Goal: Use online tool/utility: Use online tool/utility

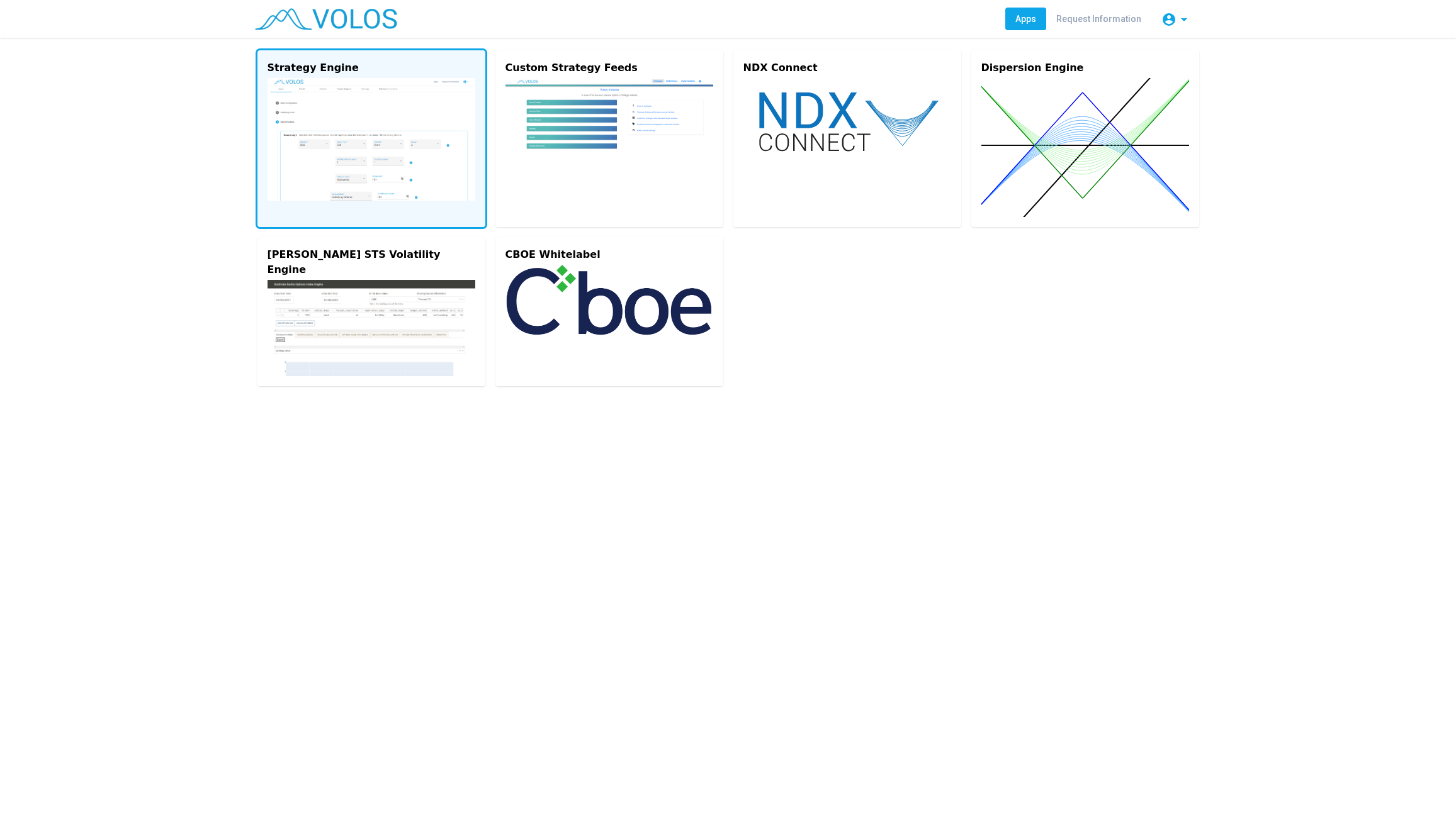
click at [325, 100] on img at bounding box center [371, 139] width 208 height 123
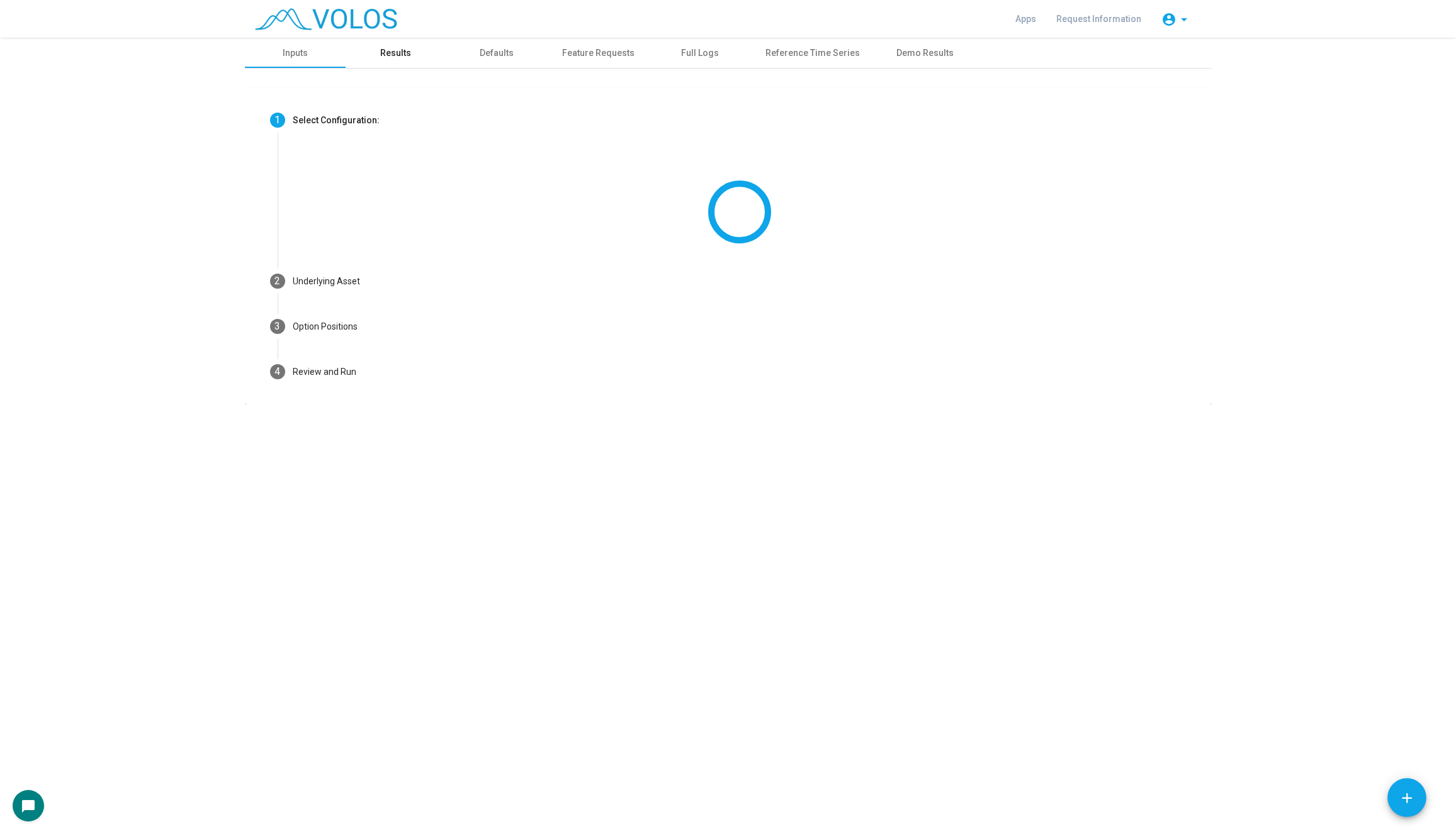
click at [382, 64] on div "Results" at bounding box center [396, 53] width 101 height 31
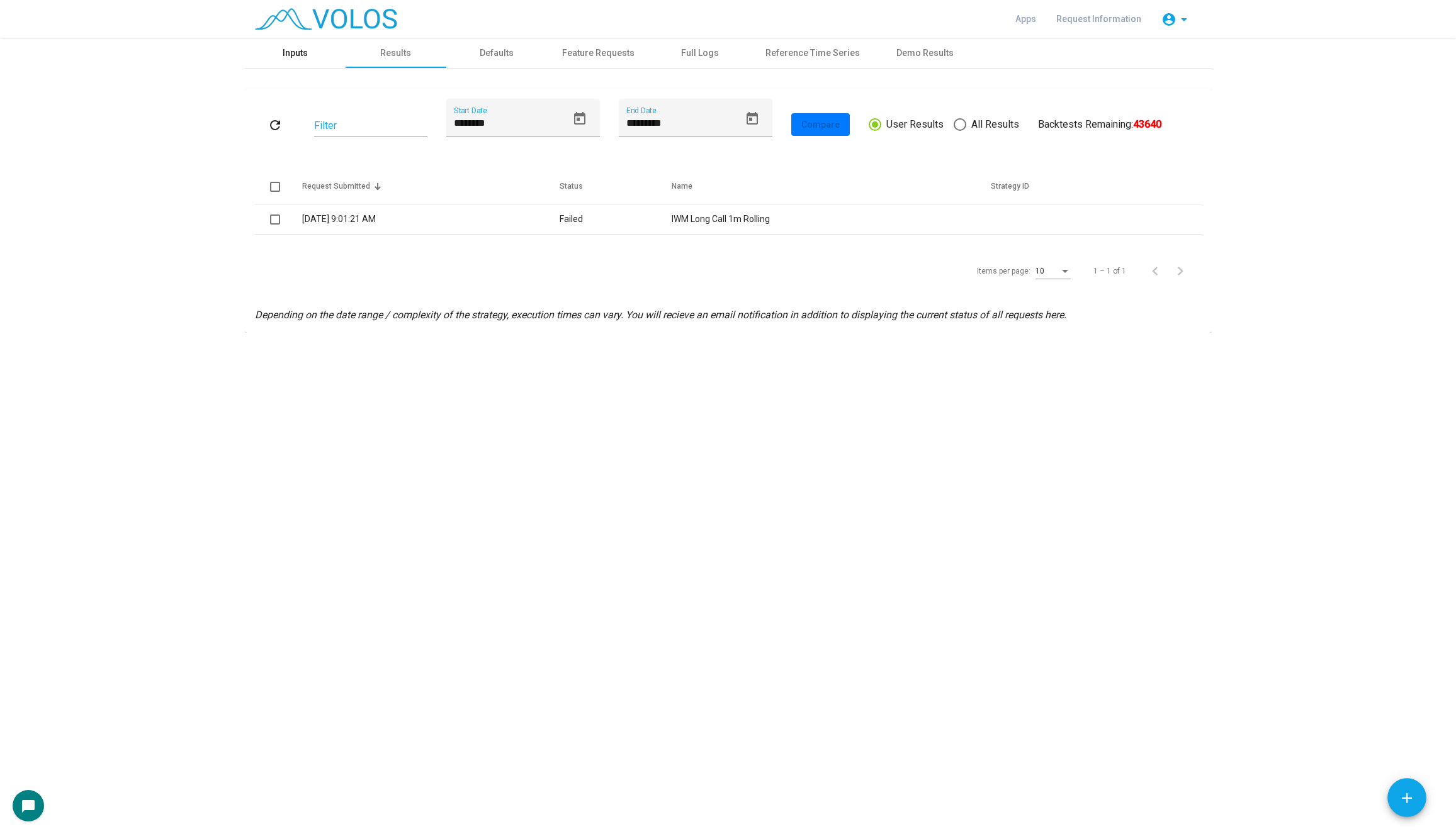
click at [302, 39] on div "Inputs" at bounding box center [295, 53] width 101 height 31
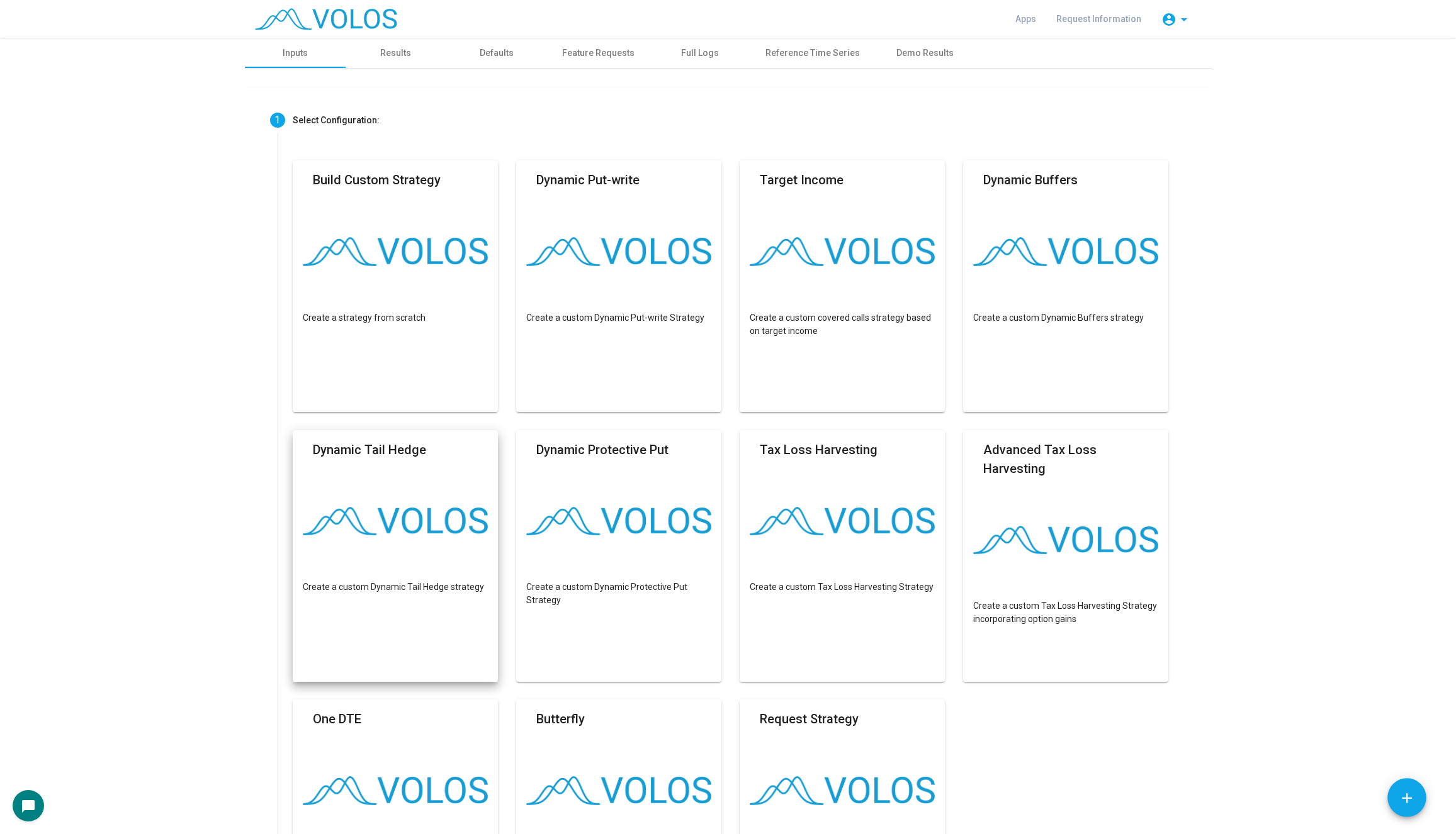
click at [433, 481] on mat-card "Dynamic Tail Hedge Create a custom Dynamic Tail Hedge strategy" at bounding box center [395, 557] width 206 height 251
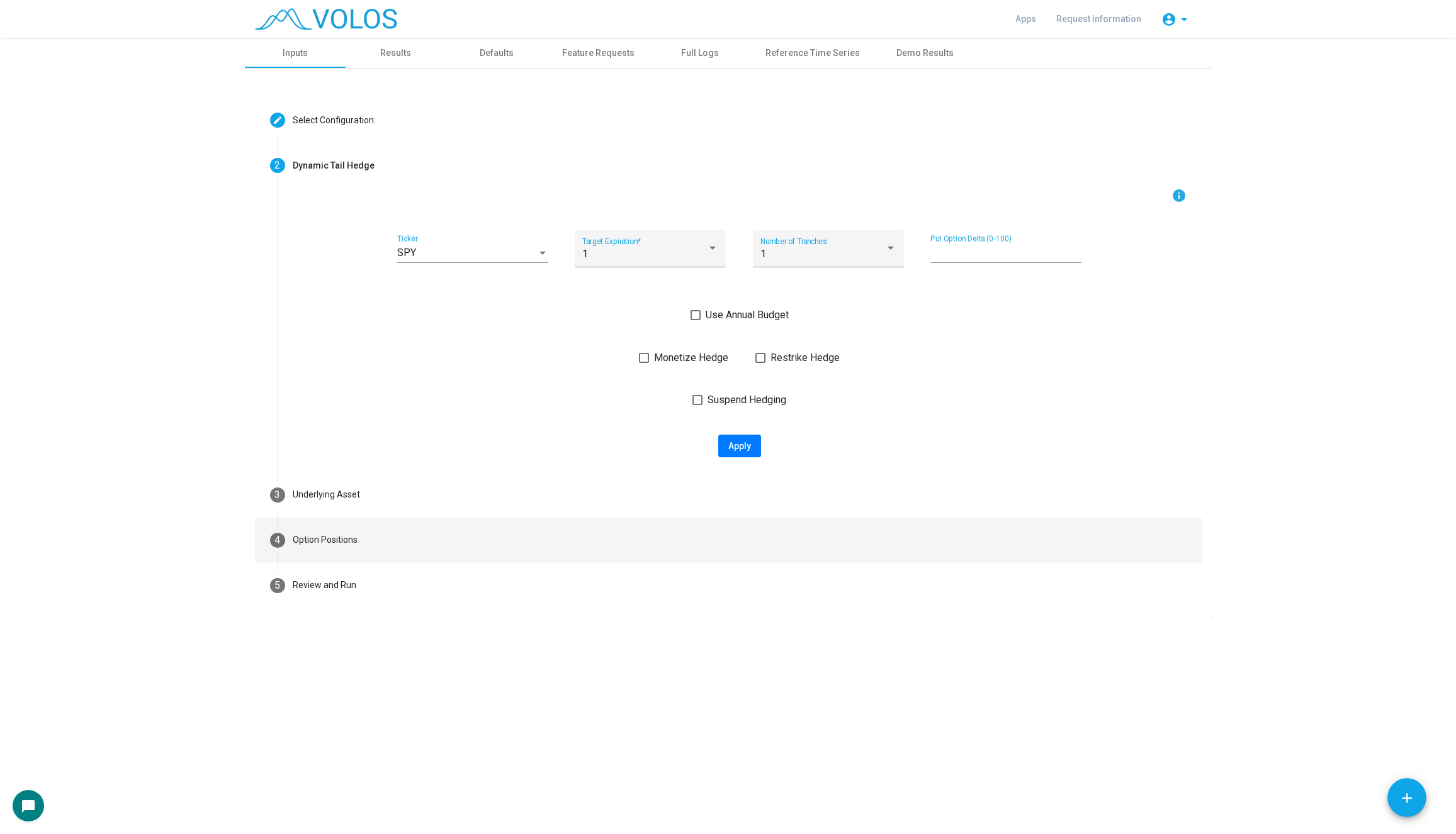
click at [352, 558] on mat-step-header "4 Option Positions" at bounding box center [729, 540] width 947 height 45
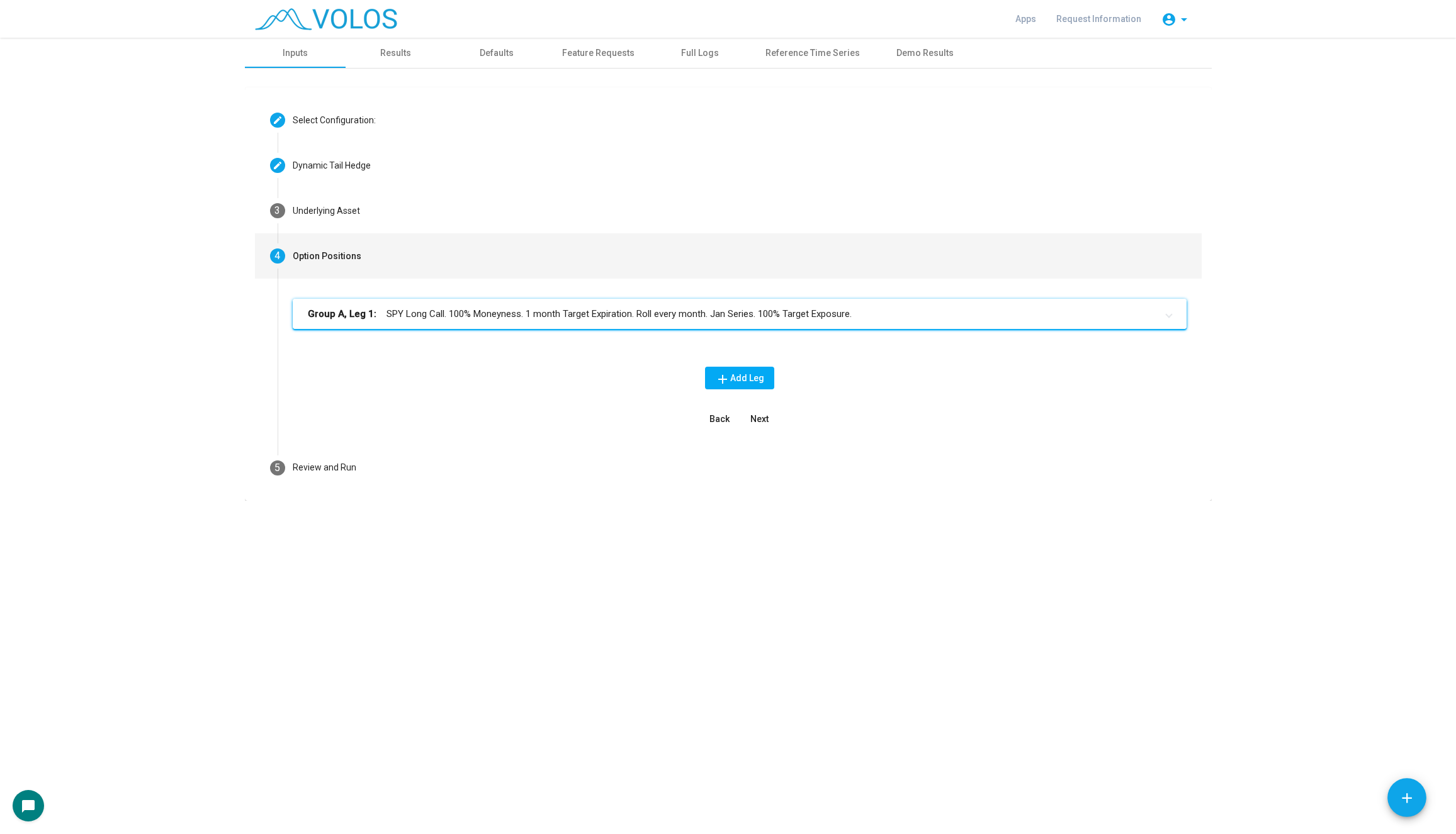
click at [517, 299] on mat-expansion-panel-header "Group A, Leg 1: SPY Long Call. 100% Moneyness. 1 month Target Expiration. Roll …" at bounding box center [739, 313] width 894 height 31
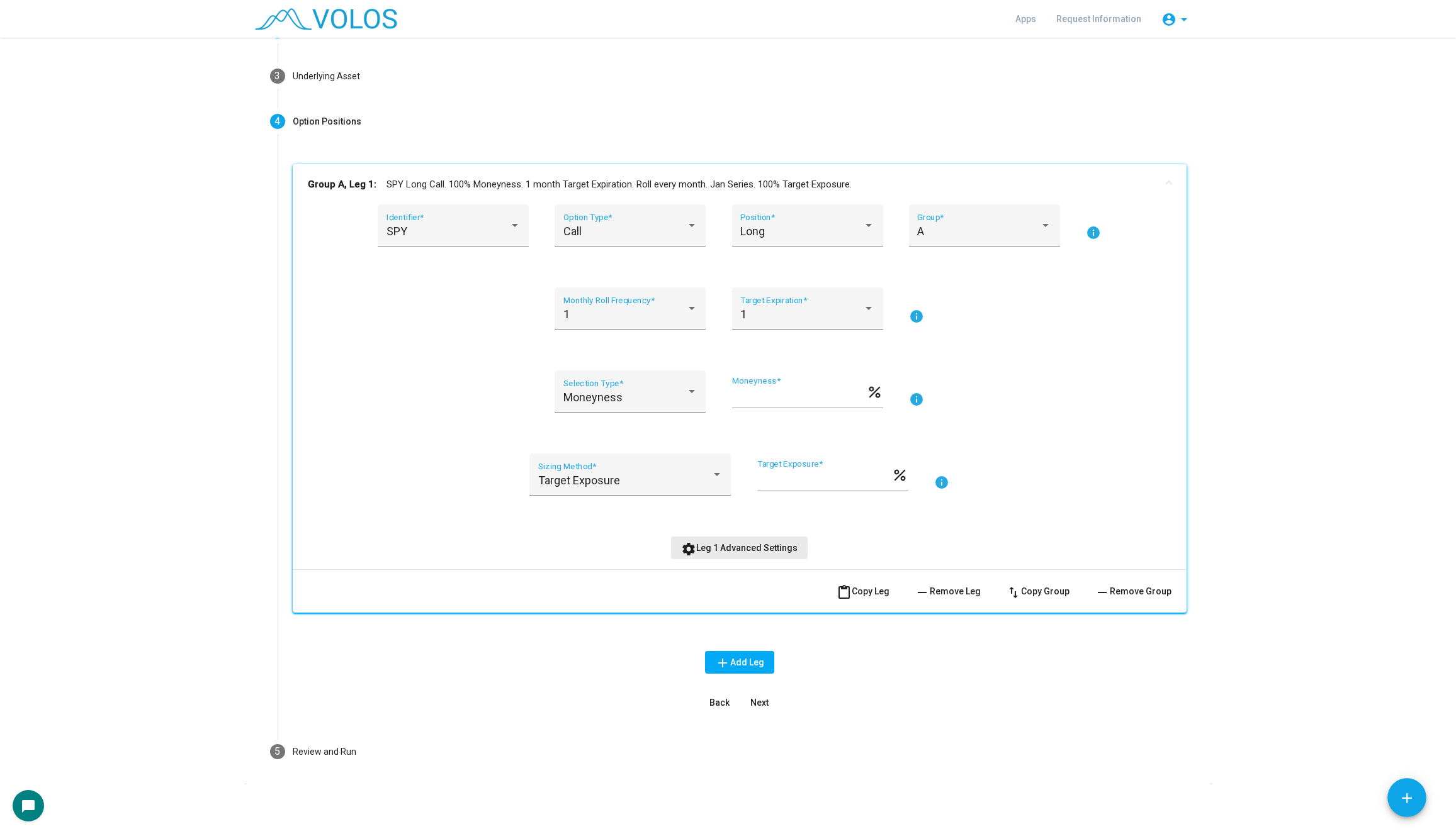
click at [748, 547] on span "settings Leg 1 Advanced Settings" at bounding box center [739, 547] width 117 height 10
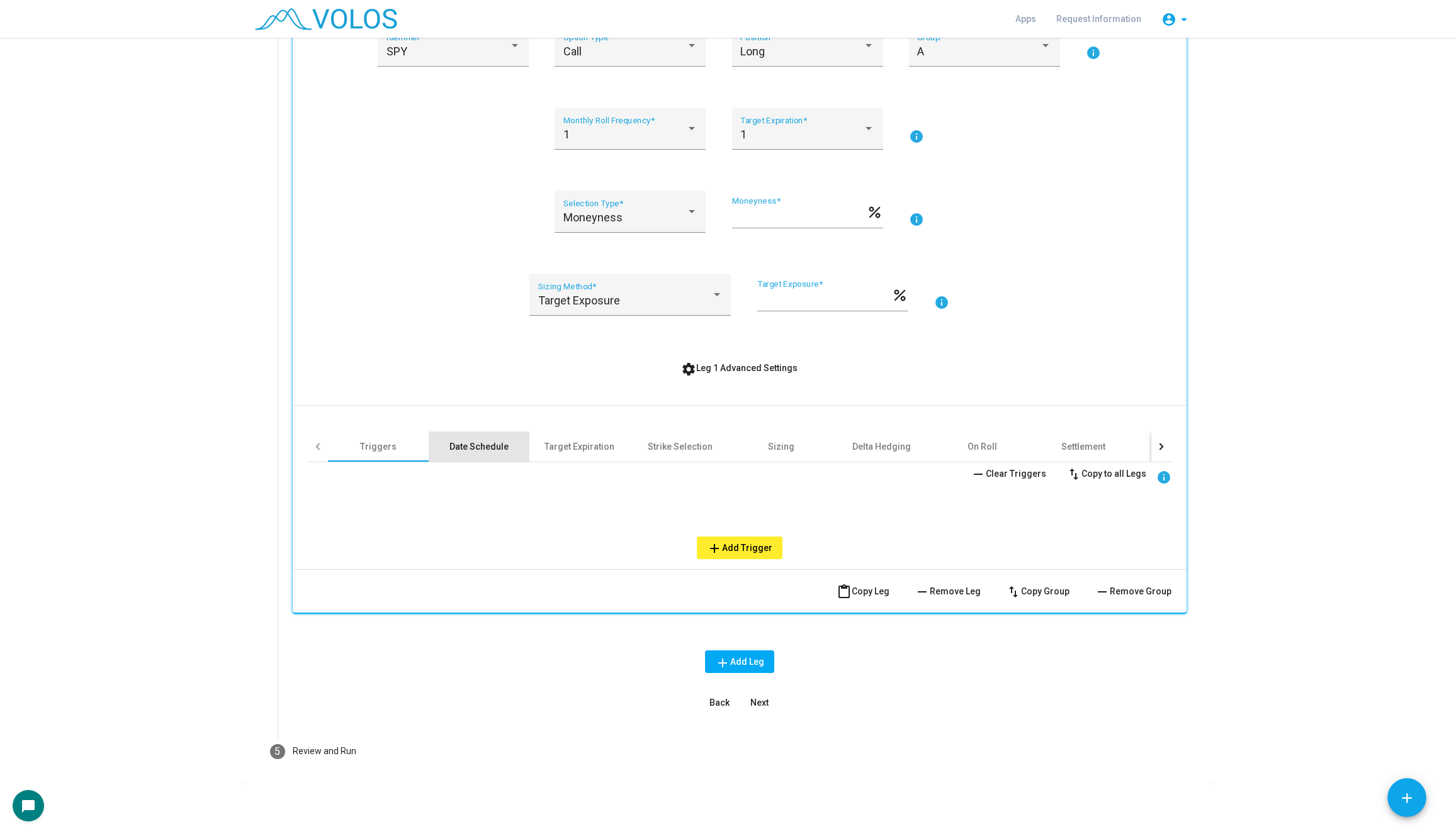
click at [487, 446] on div "Date Schedule" at bounding box center [479, 447] width 59 height 13
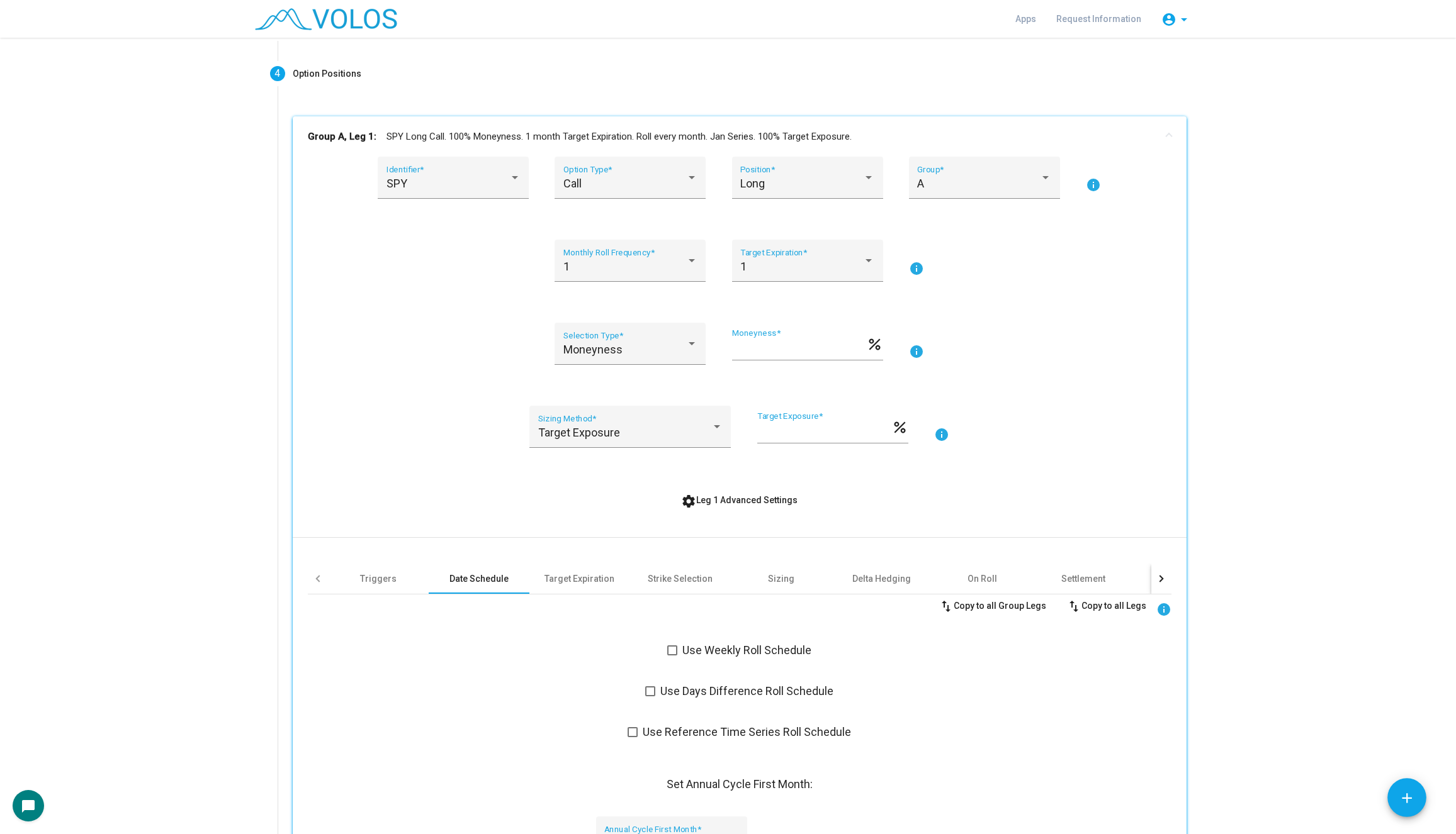
scroll to position [194, 0]
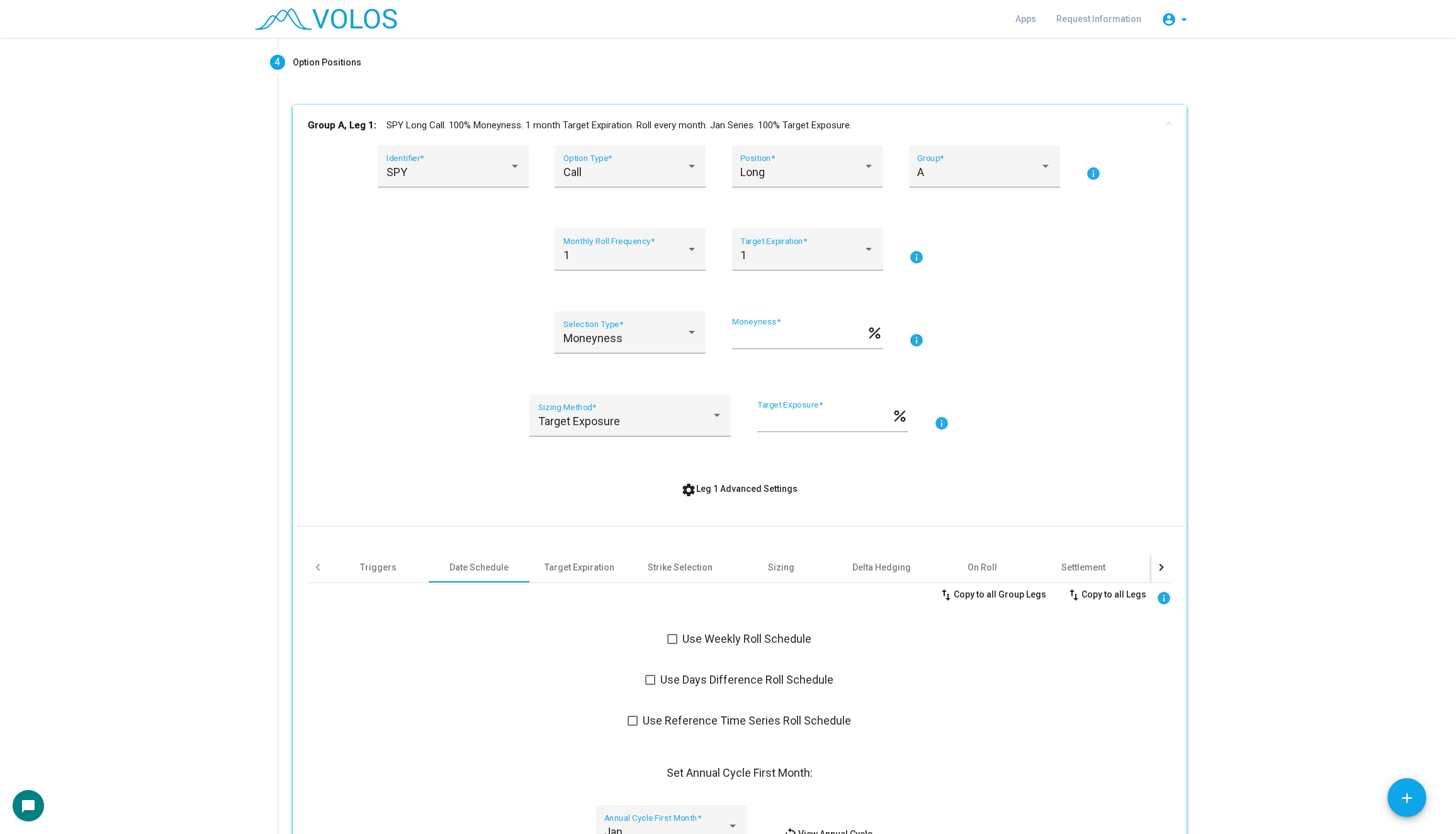
click at [462, 114] on mat-expansion-panel-header "Group A, Leg 1: SPY Long Call. 100% Moneyness. 1 month Target Expiration. Roll …" at bounding box center [739, 126] width 894 height 41
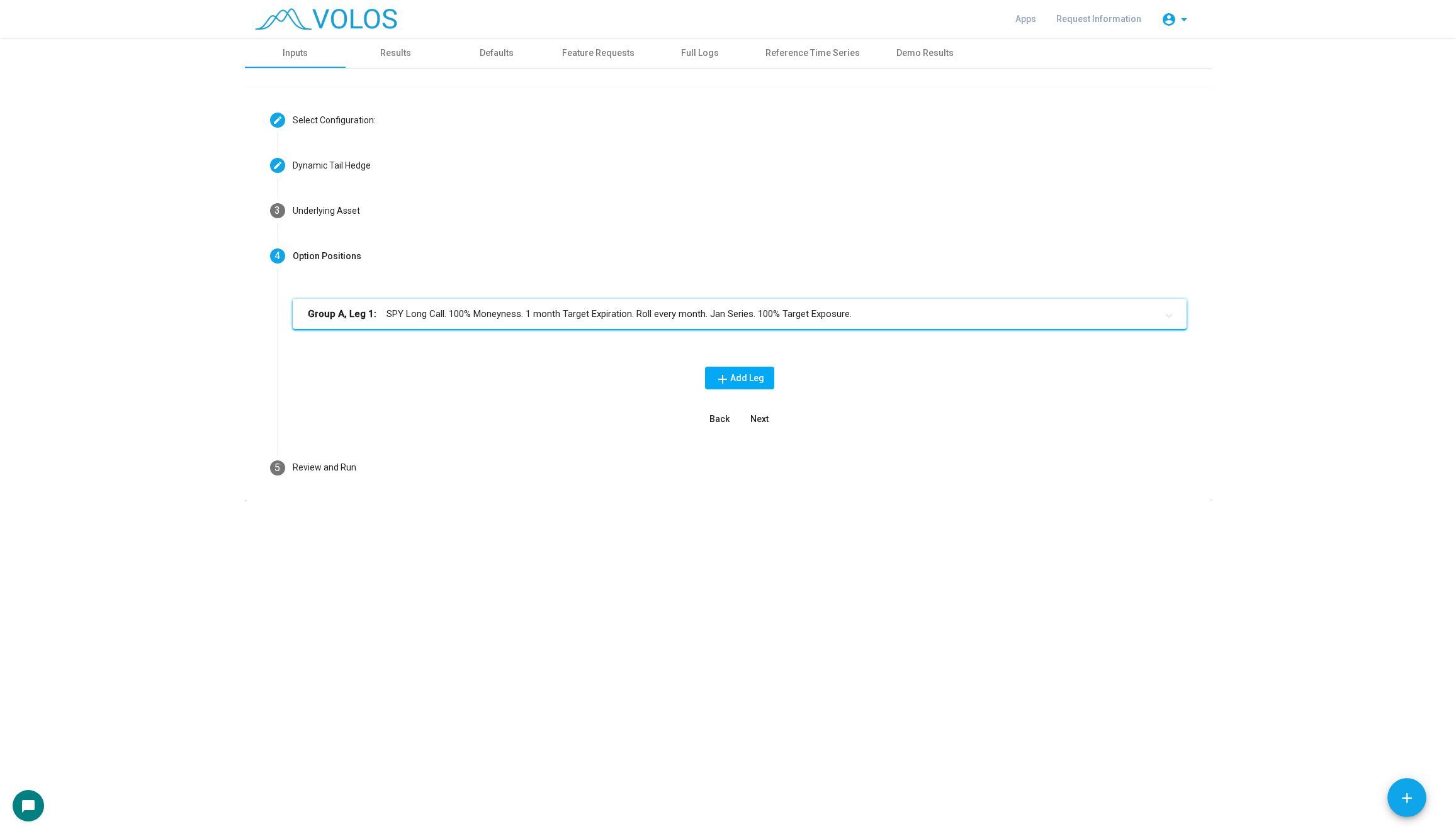
scroll to position [0, 0]
click at [492, 313] on mat-panel-title "Group A, Leg 1: SPY Long Call. 100% Moneyness. 1 month Target Expiration. Roll …" at bounding box center [732, 314] width 848 height 15
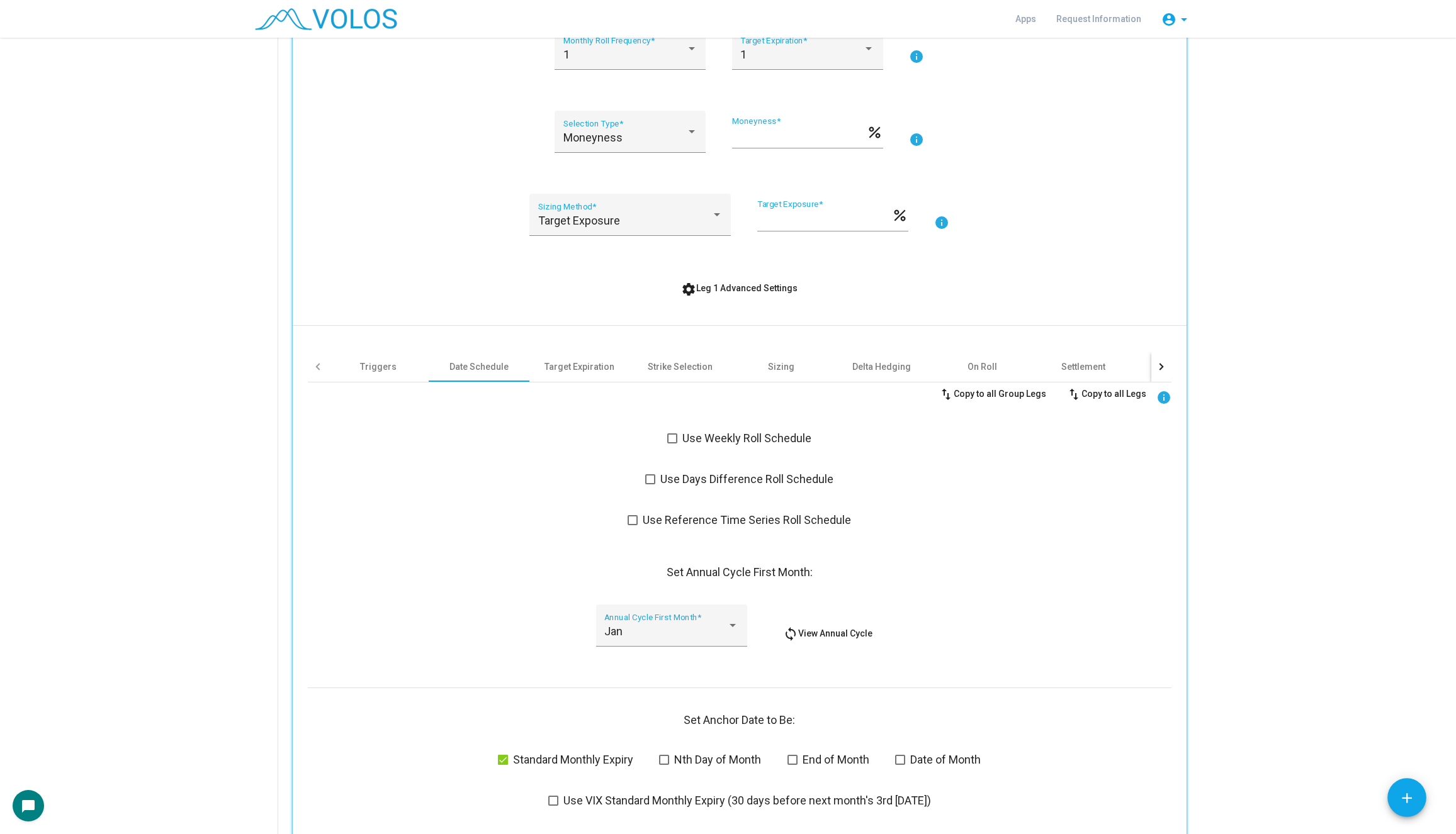
scroll to position [403, 0]
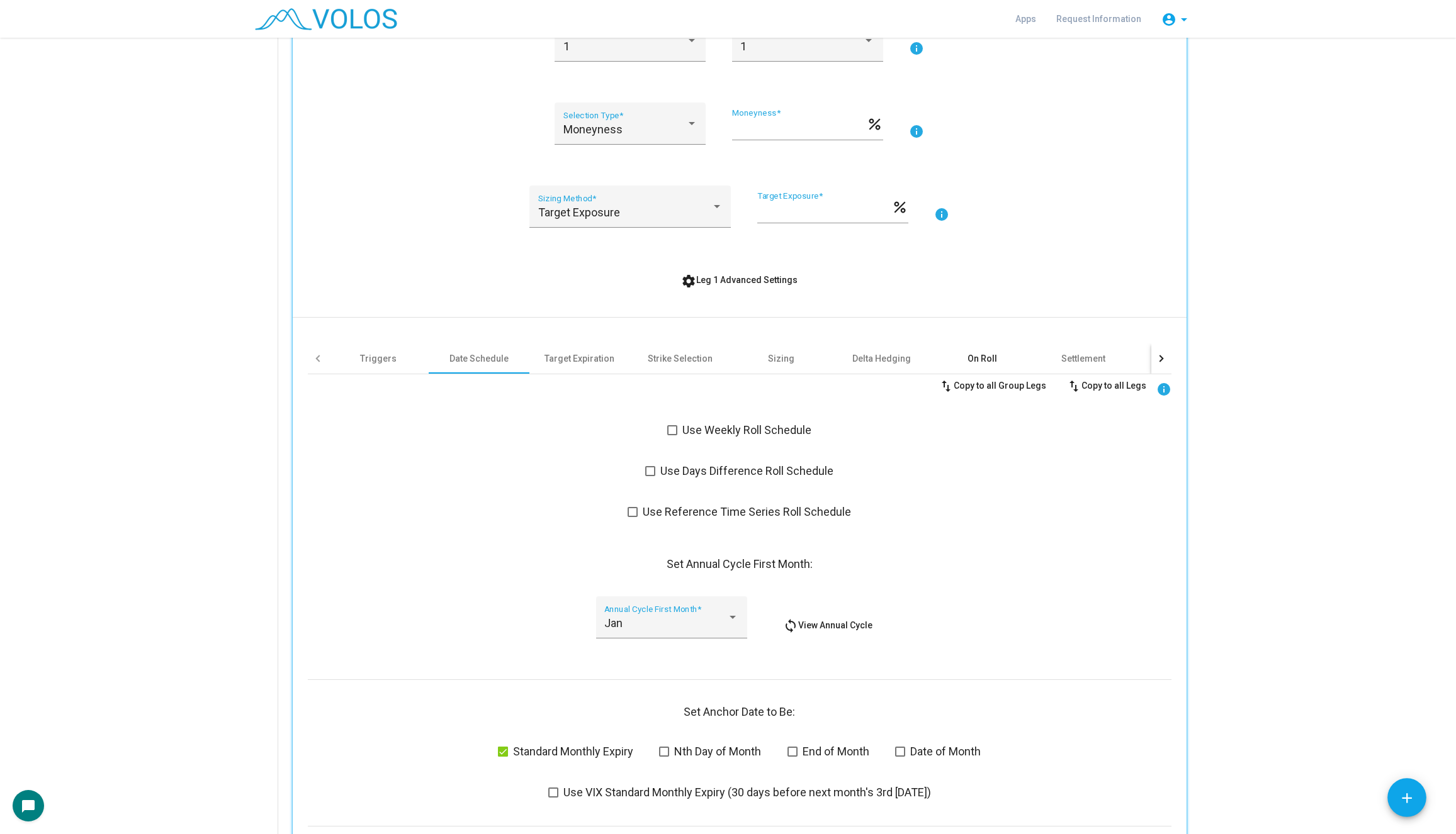
click at [965, 351] on div "On Roll" at bounding box center [982, 359] width 101 height 31
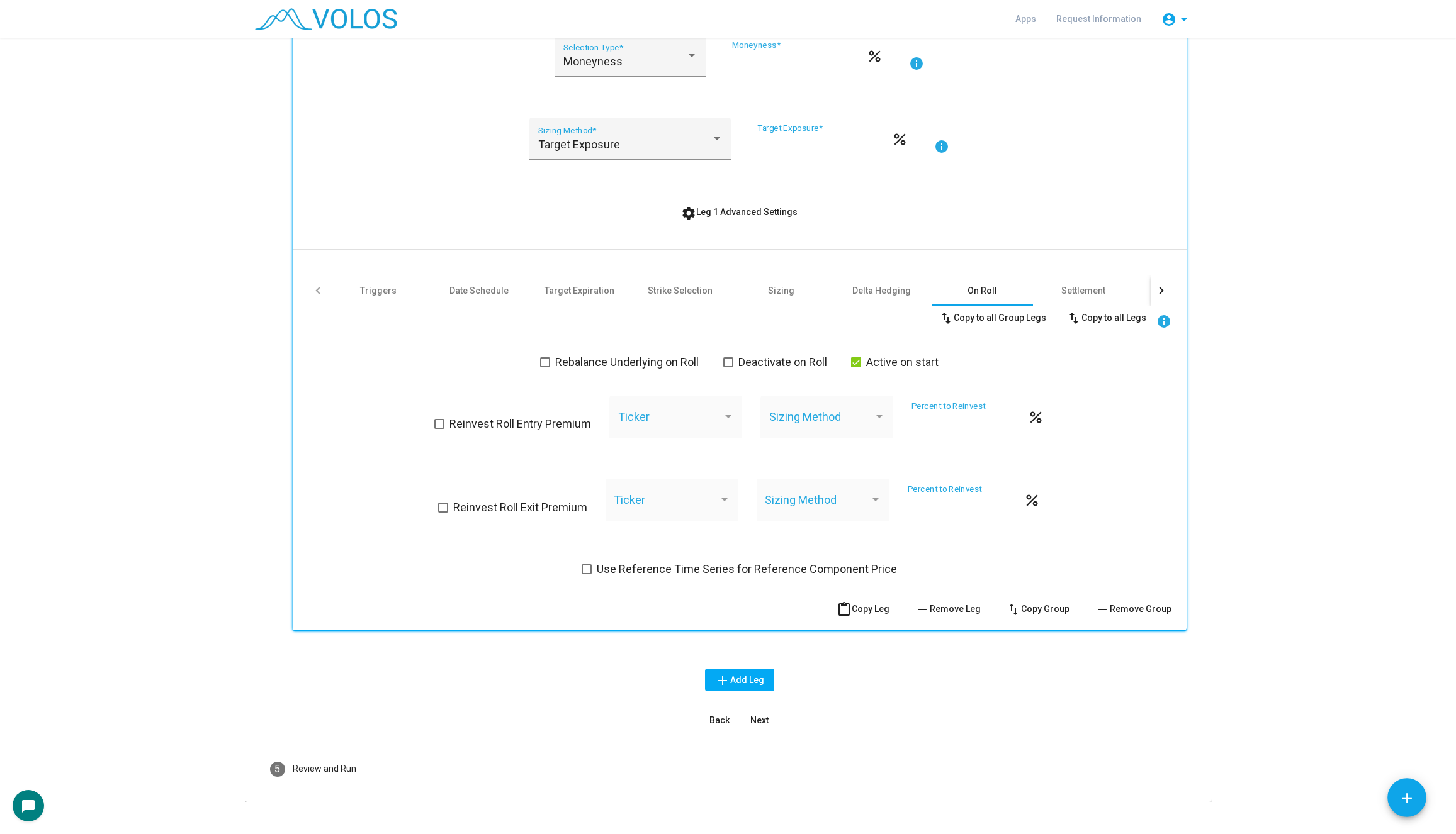
scroll to position [480, 0]
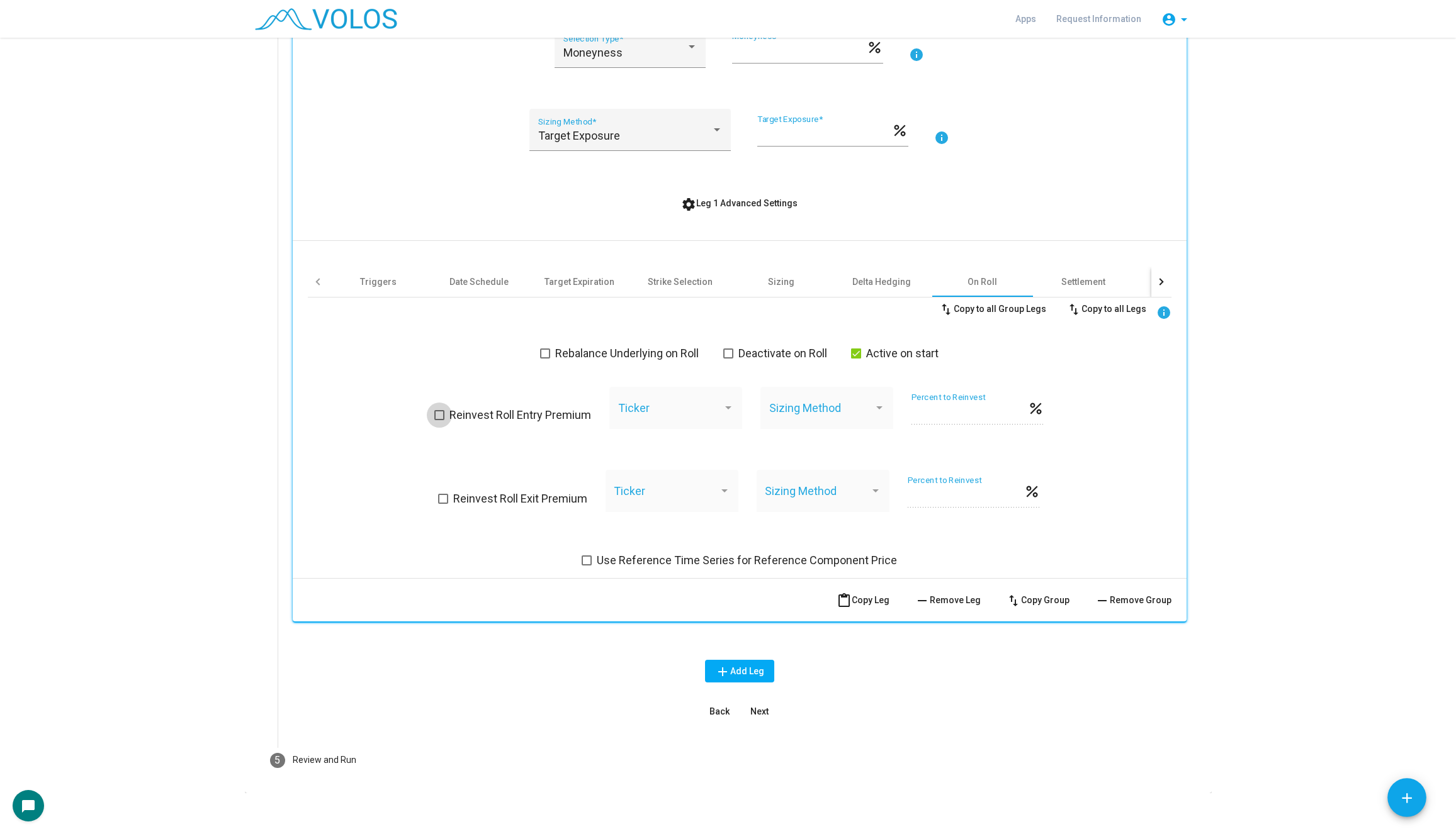
click at [440, 414] on span at bounding box center [439, 415] width 10 height 10
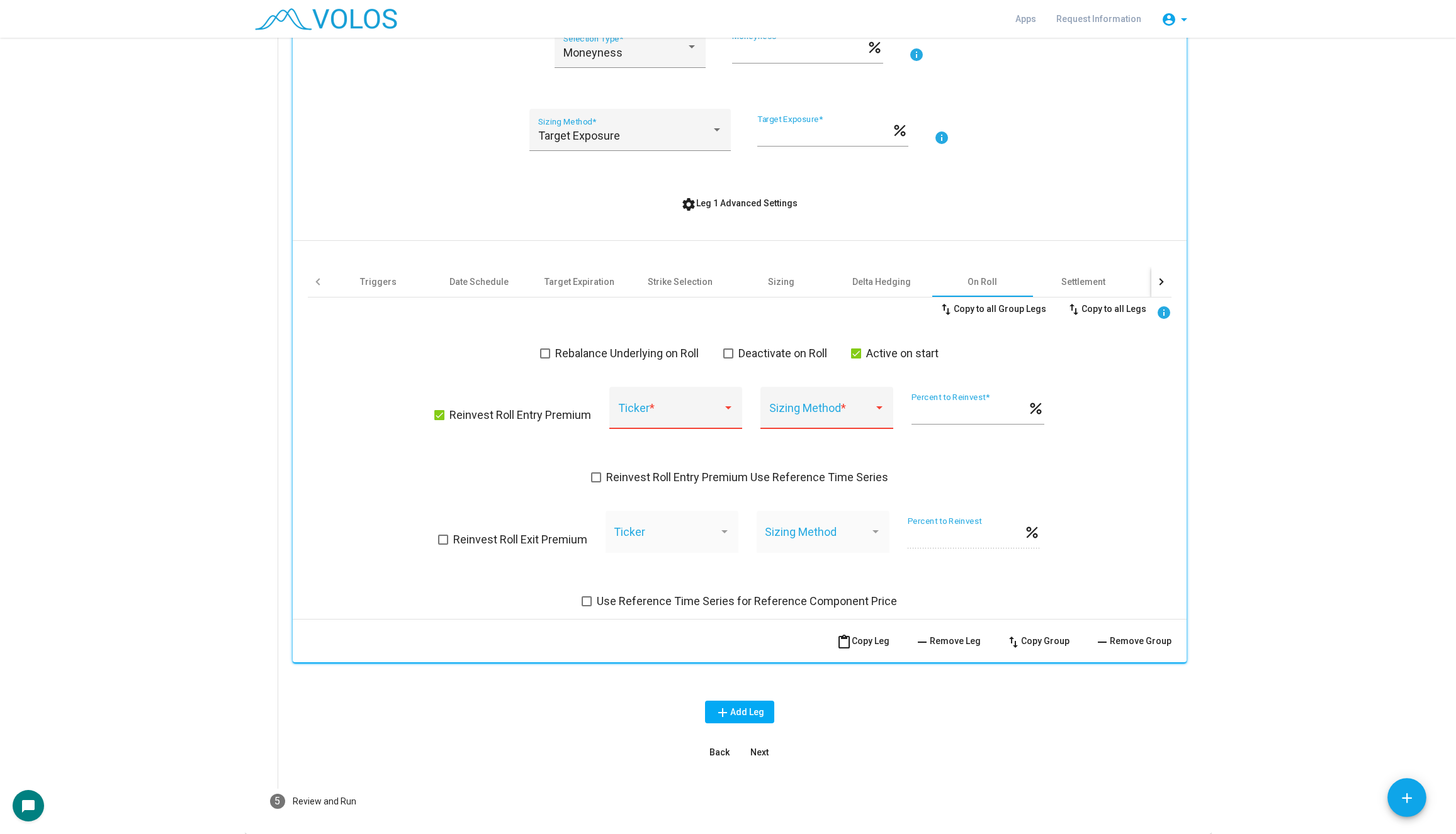
click at [665, 408] on span at bounding box center [670, 414] width 105 height 13
click at [524, 407] on div at bounding box center [728, 417] width 1456 height 834
click at [790, 397] on div "Sizing Method *" at bounding box center [827, 412] width 116 height 33
click at [588, 411] on div at bounding box center [728, 417] width 1456 height 834
click at [660, 413] on span at bounding box center [670, 414] width 105 height 13
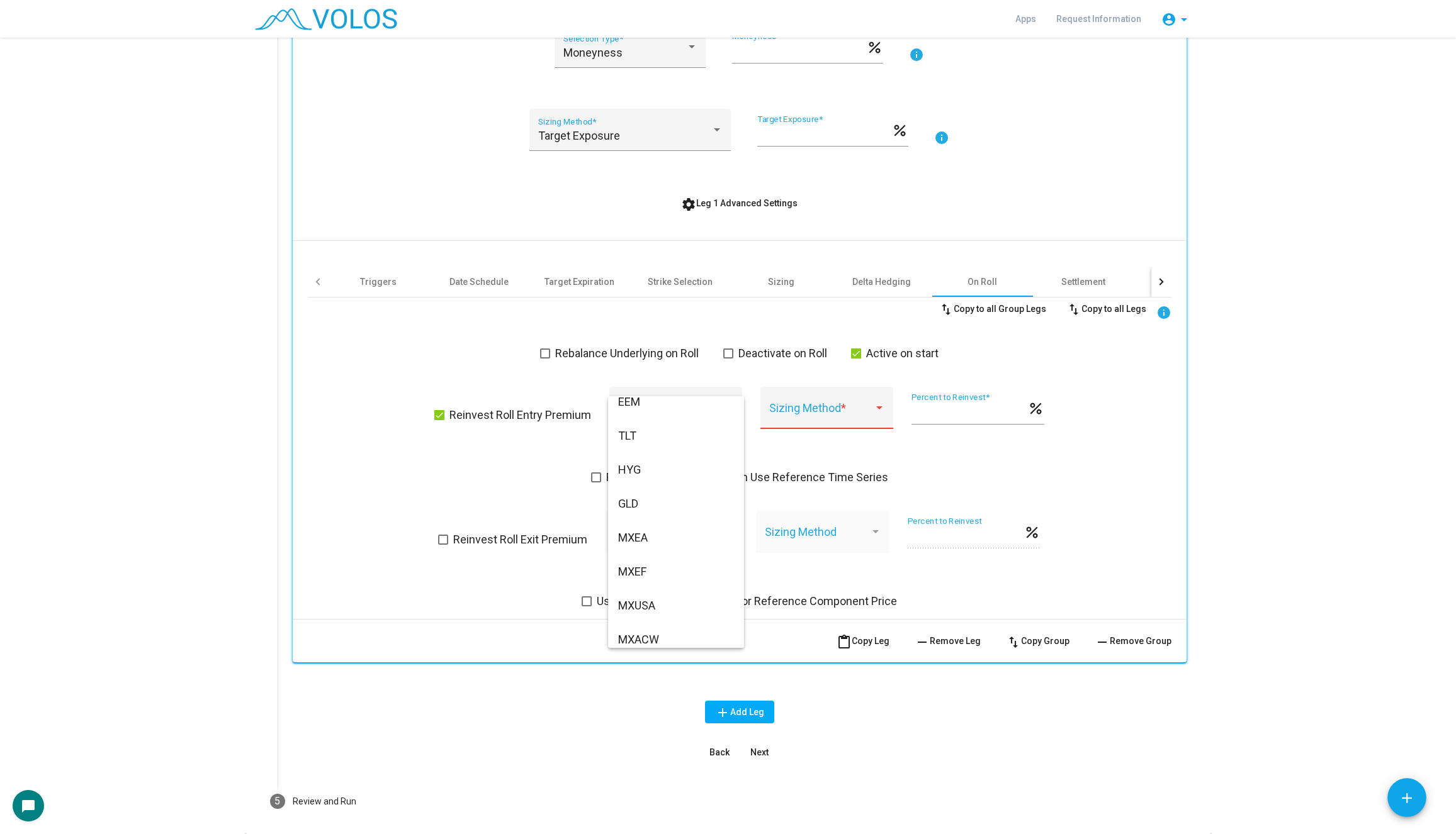
scroll to position [0, 0]
click at [398, 509] on div at bounding box center [728, 417] width 1456 height 834
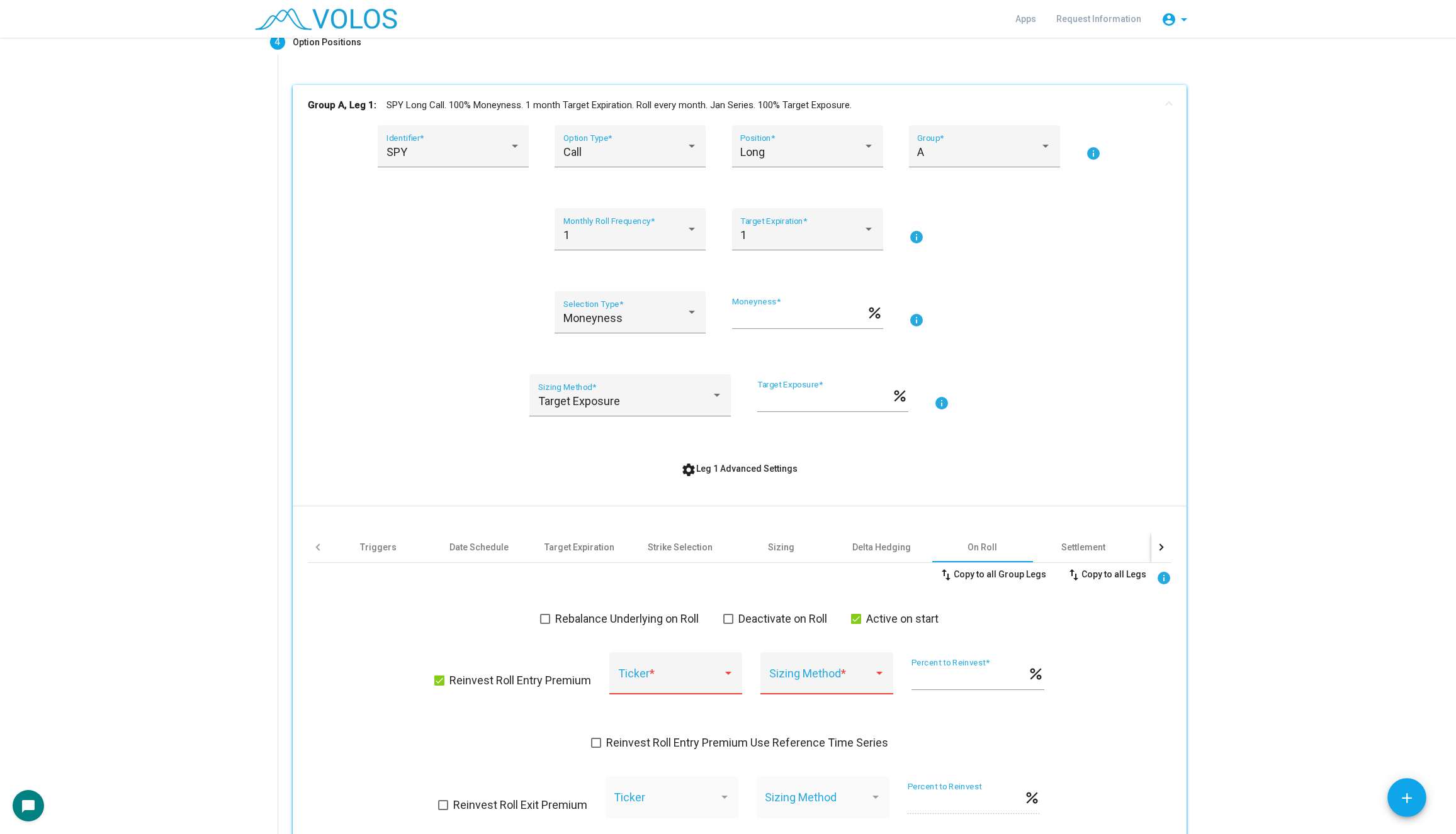
scroll to position [206, 0]
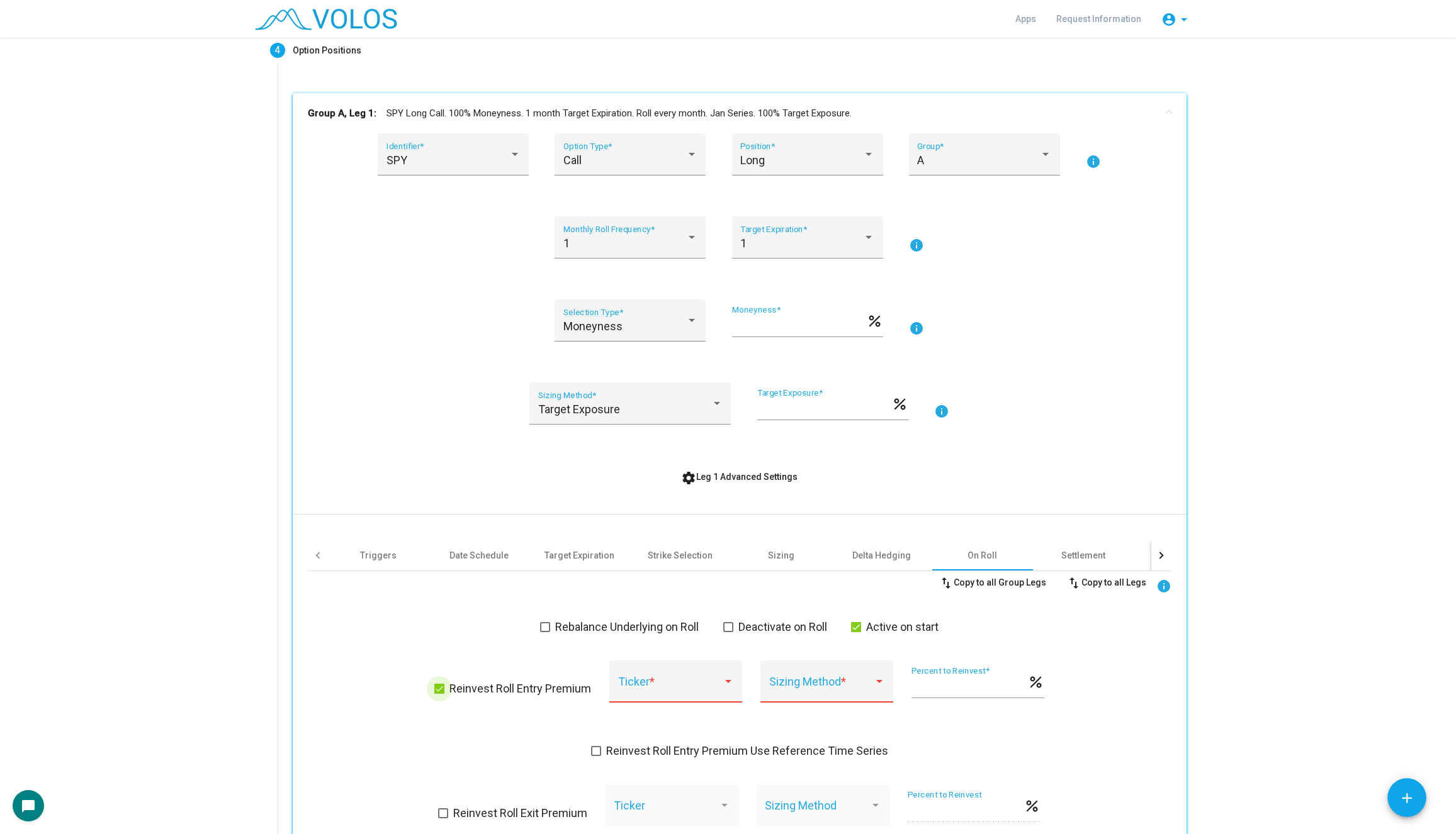
click at [441, 691] on span at bounding box center [439, 689] width 10 height 10
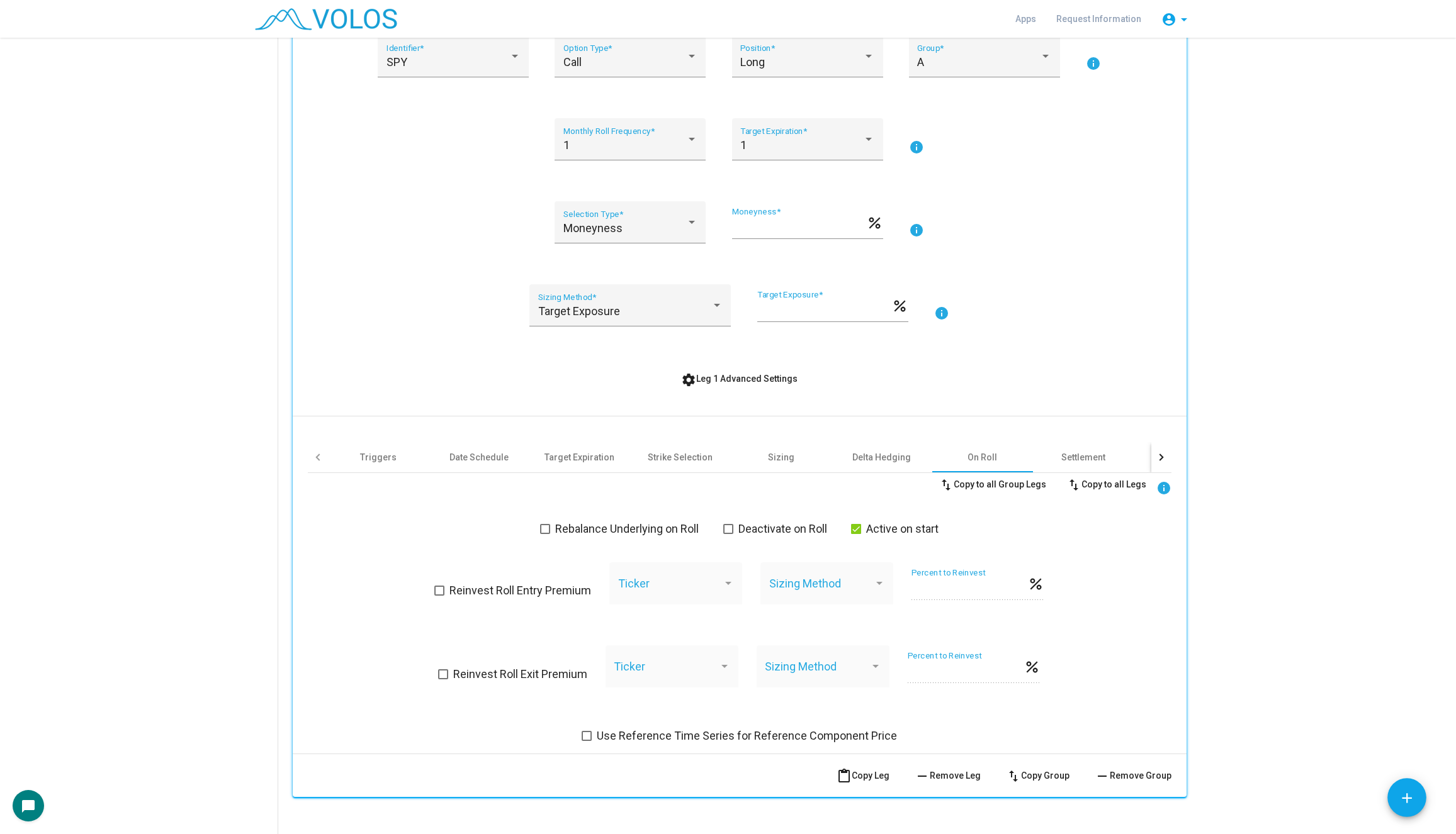
scroll to position [320, 0]
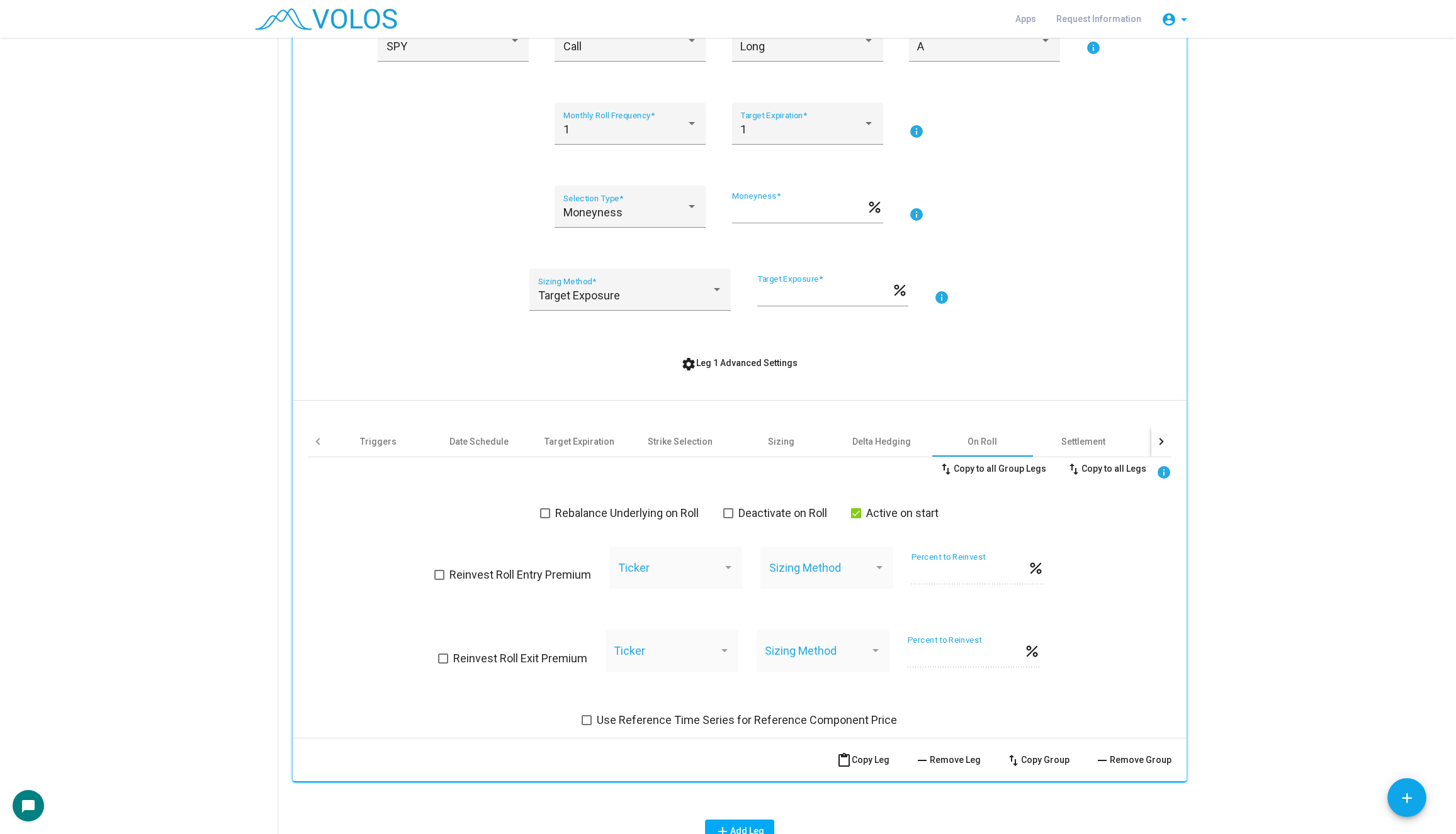
click at [452, 562] on div "Reinvest Roll Entry Premium Ticker Sizing Method *** Percent to Reinvest percent" at bounding box center [740, 575] width 611 height 57
click at [443, 575] on span at bounding box center [439, 575] width 10 height 10
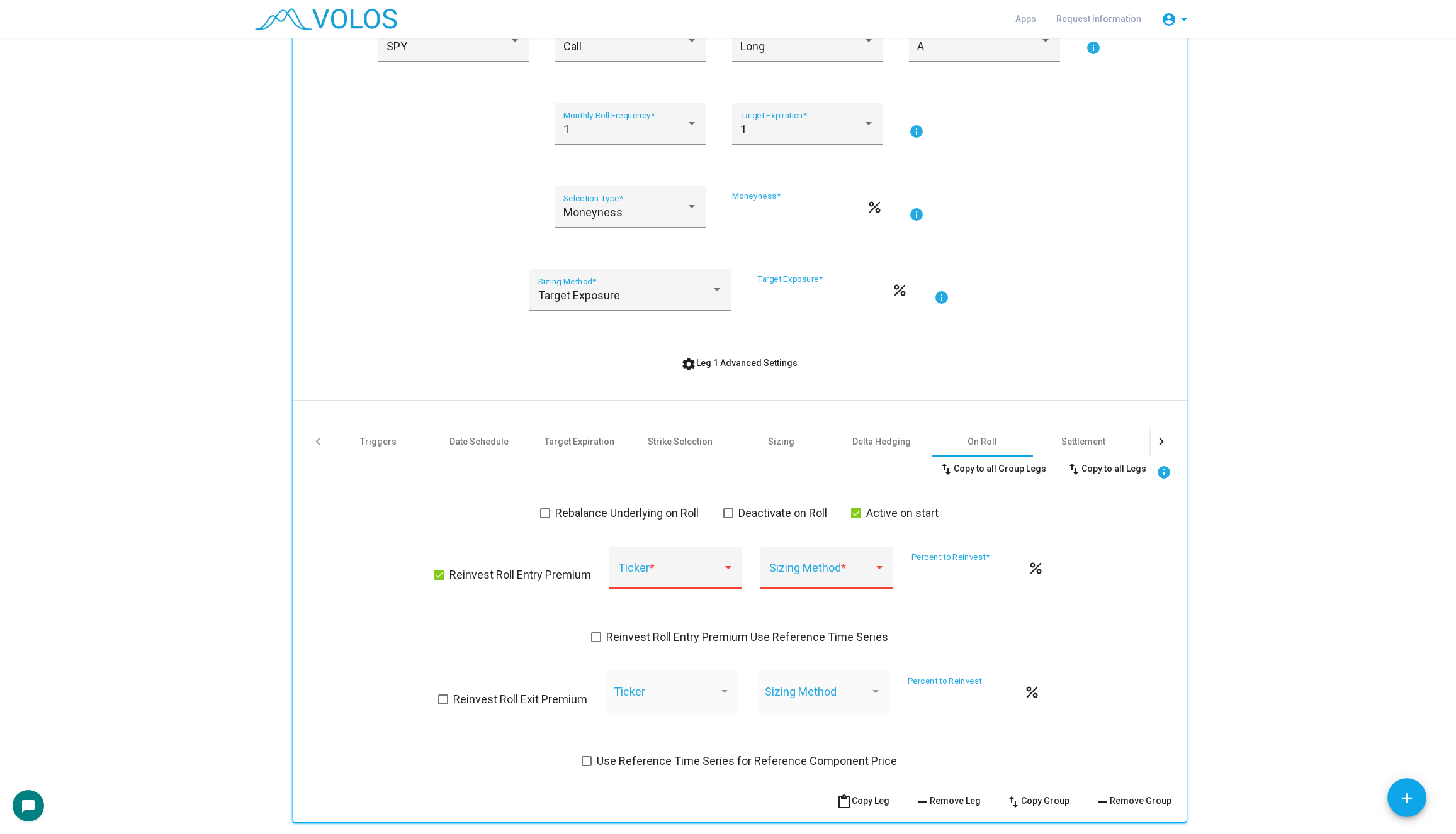
click at [699, 643] on span "Reinvest Roll Entry Premium Use Reference Time Series" at bounding box center [747, 637] width 282 height 15
click at [909, 563] on div "*** Percent to Reinvest *" at bounding box center [966, 569] width 114 height 32
click at [876, 564] on div at bounding box center [878, 568] width 11 height 13
click at [489, 546] on div at bounding box center [728, 417] width 1456 height 834
